Goal: Information Seeking & Learning: Learn about a topic

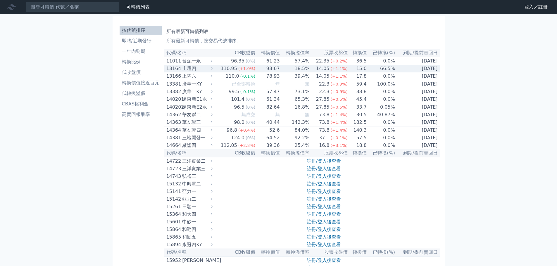
click at [189, 68] on div "上曜四" at bounding box center [196, 68] width 29 height 7
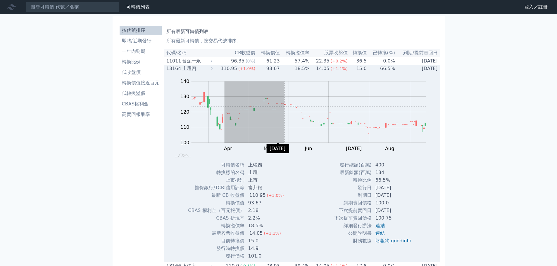
click at [304, 110] on rect "Chart" at bounding box center [309, 112] width 235 height 61
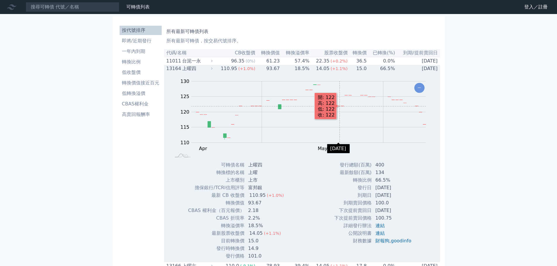
click at [340, 108] on rect "Chart" at bounding box center [309, 112] width 235 height 61
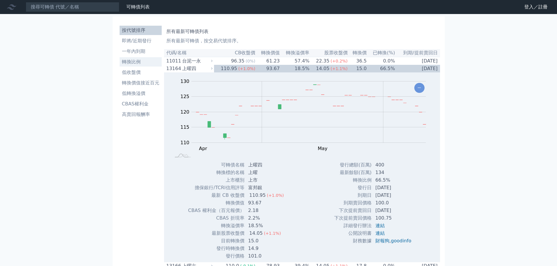
click at [135, 64] on li "轉換比例" at bounding box center [141, 61] width 42 height 7
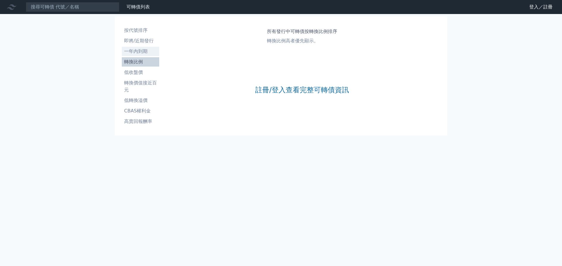
click at [138, 51] on li "一年內到期" at bounding box center [140, 51] width 37 height 7
drag, startPoint x: 140, startPoint y: 40, endPoint x: 140, endPoint y: 35, distance: 4.7
click at [140, 40] on li "即將/近期發行" at bounding box center [140, 40] width 37 height 7
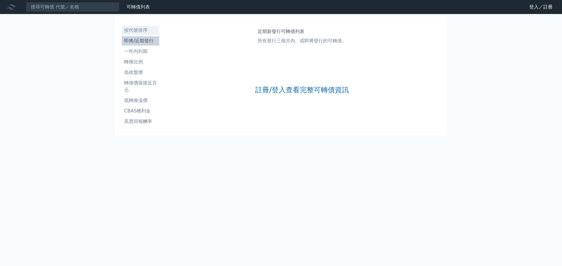
click at [138, 31] on li "按代號排序" at bounding box center [140, 30] width 37 height 7
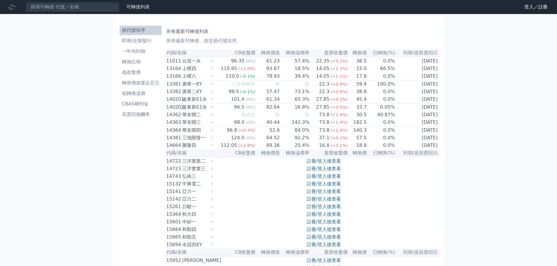
click at [148, 83] on li "轉換價值接近百元" at bounding box center [141, 83] width 42 height 7
